Goal: Task Accomplishment & Management: Complete application form

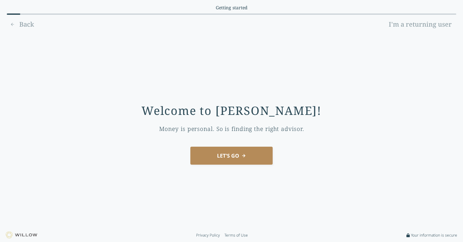
click at [222, 157] on button "LET'S GO" at bounding box center [231, 156] width 82 height 18
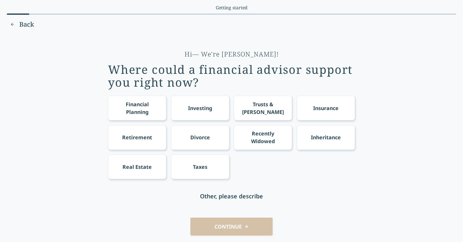
click at [13, 23] on button "Back" at bounding box center [22, 24] width 31 height 10
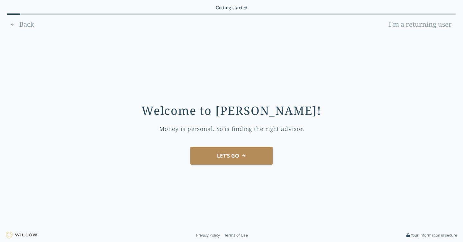
click at [14, 23] on div "Back I'm a returning user" at bounding box center [231, 24] width 449 height 10
click at [15, 239] on img at bounding box center [22, 235] width 32 height 7
click at [249, 161] on button "LET'S GO" at bounding box center [231, 156] width 82 height 18
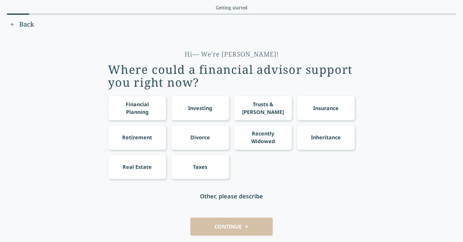
click at [213, 171] on div "Taxes" at bounding box center [200, 167] width 58 height 25
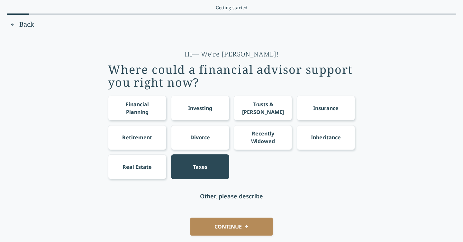
click at [237, 232] on button "CONTINUE" at bounding box center [231, 227] width 82 height 18
